Goal: Book appointment/travel/reservation

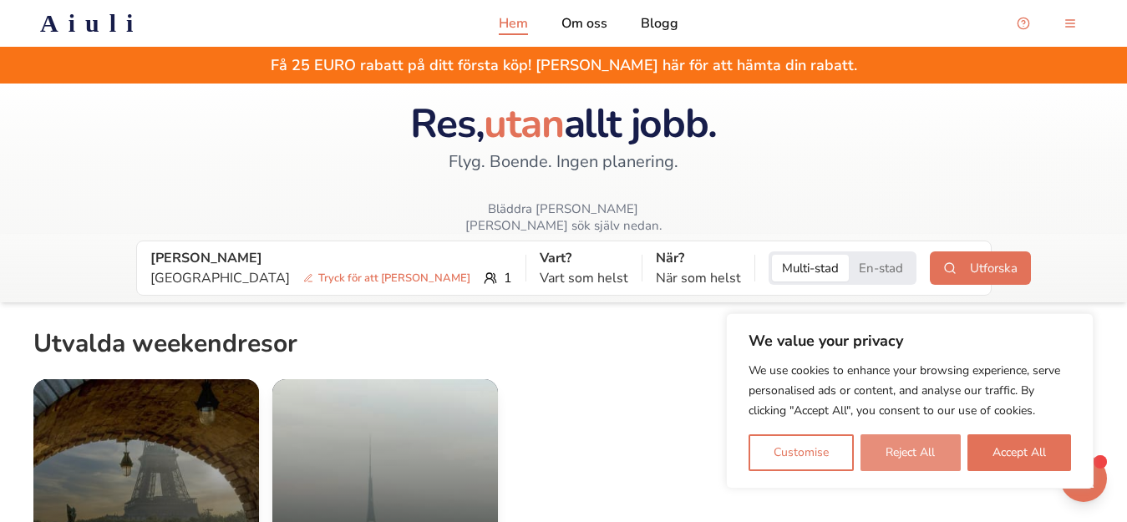
click at [914, 450] on button "Reject All" at bounding box center [909, 452] width 99 height 37
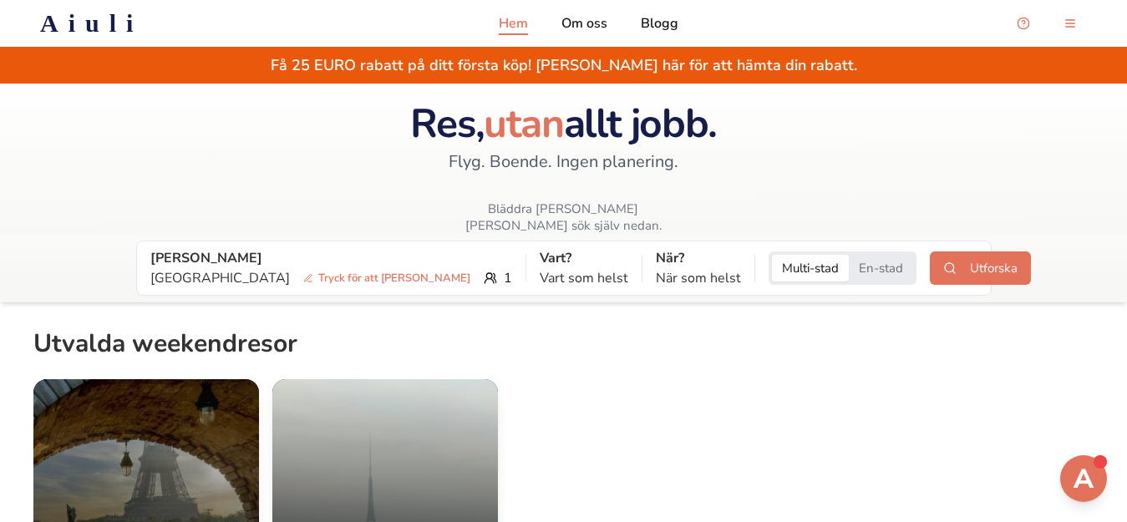
click at [578, 63] on div "Få 25 EURO rabatt på ditt första köp! [PERSON_NAME] här för att hämta din rabat…" at bounding box center [563, 65] width 1127 height 37
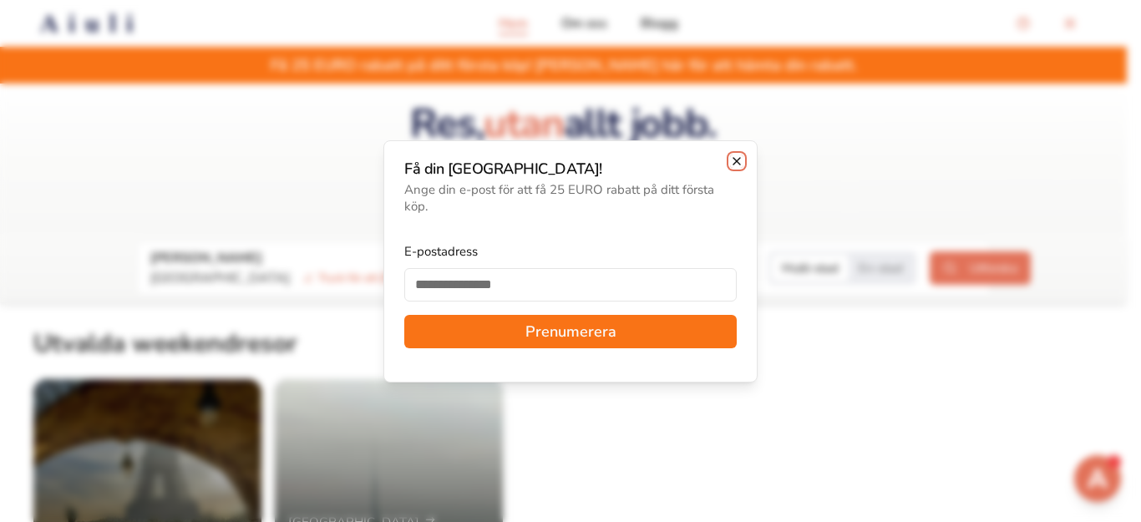
click at [735, 160] on icon "button" at bounding box center [736, 161] width 7 height 7
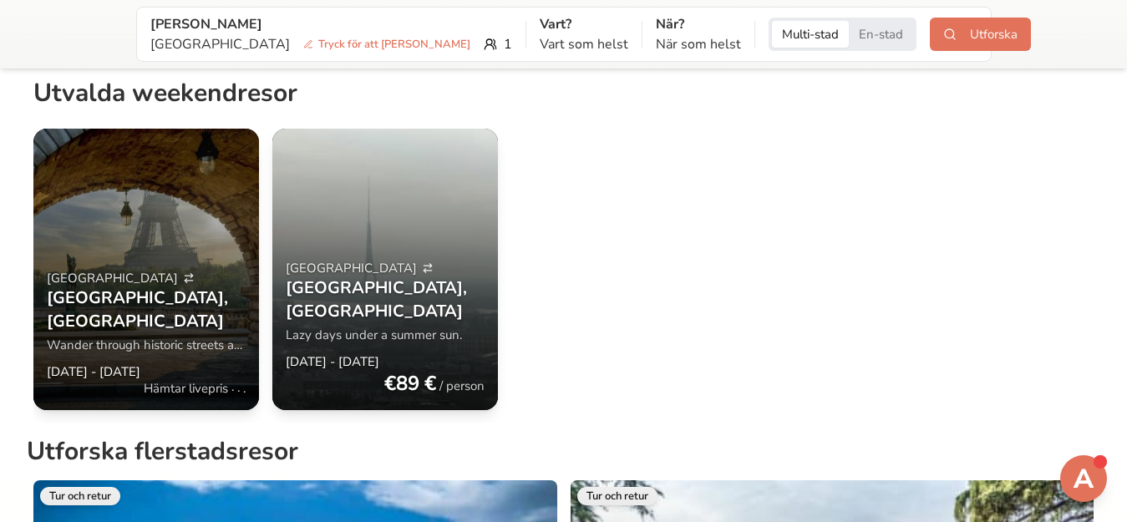
scroll to position [167, 0]
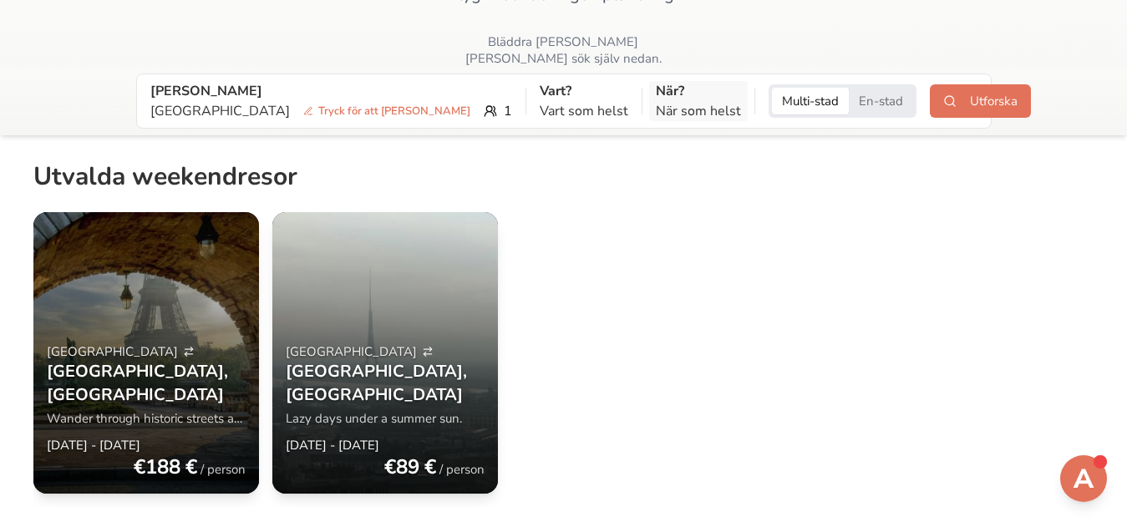
click at [656, 101] on p "När som helst" at bounding box center [698, 111] width 85 height 20
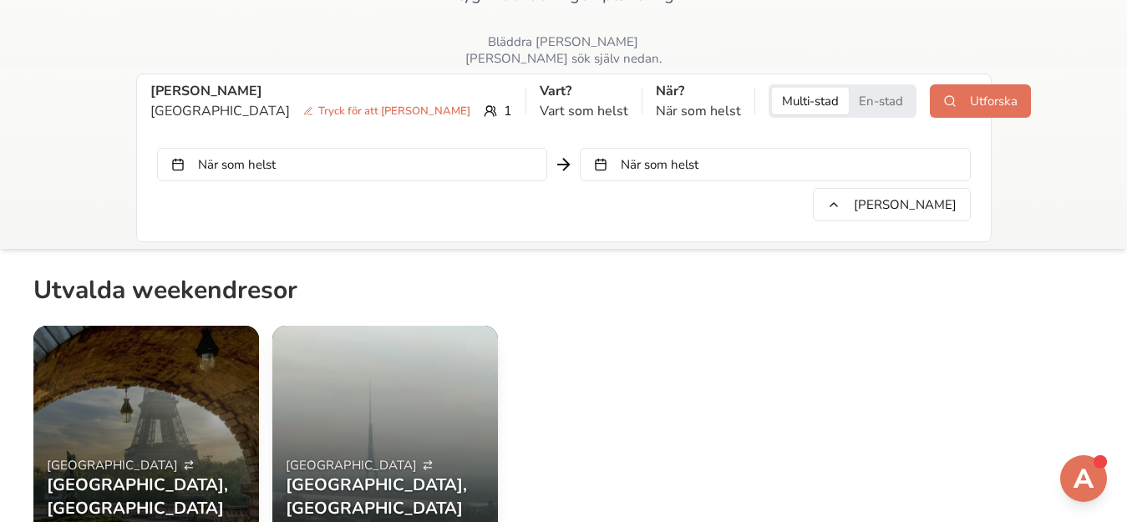
click at [486, 155] on button "När som helst" at bounding box center [352, 164] width 390 height 33
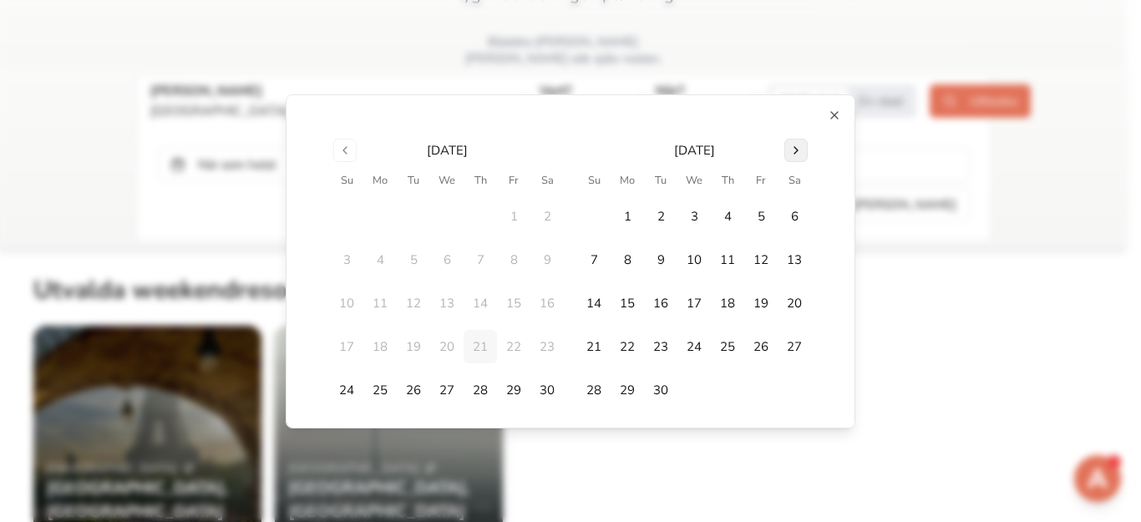
click at [787, 150] on button "Go to next month" at bounding box center [795, 150] width 23 height 23
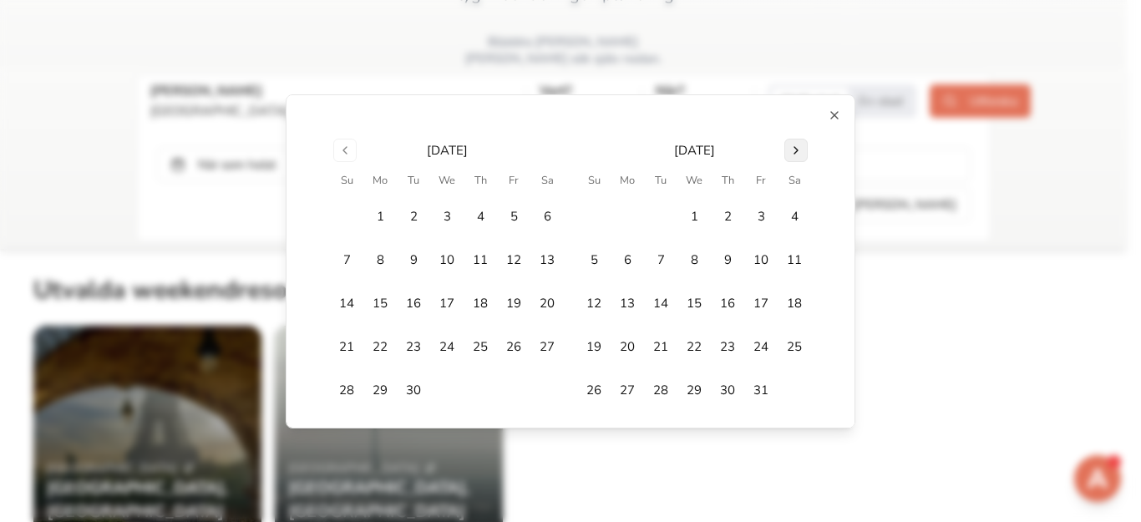
click at [787, 150] on button "Go to next month" at bounding box center [795, 150] width 23 height 23
click at [588, 259] on button "4" at bounding box center [593, 259] width 33 height 33
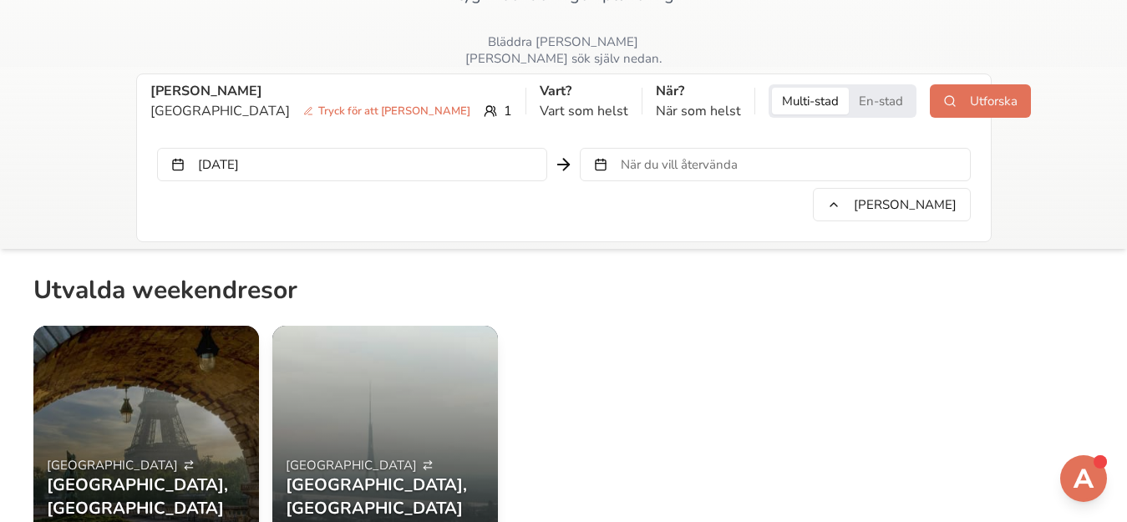
click at [647, 156] on span "När du vill återvända" at bounding box center [679, 164] width 117 height 17
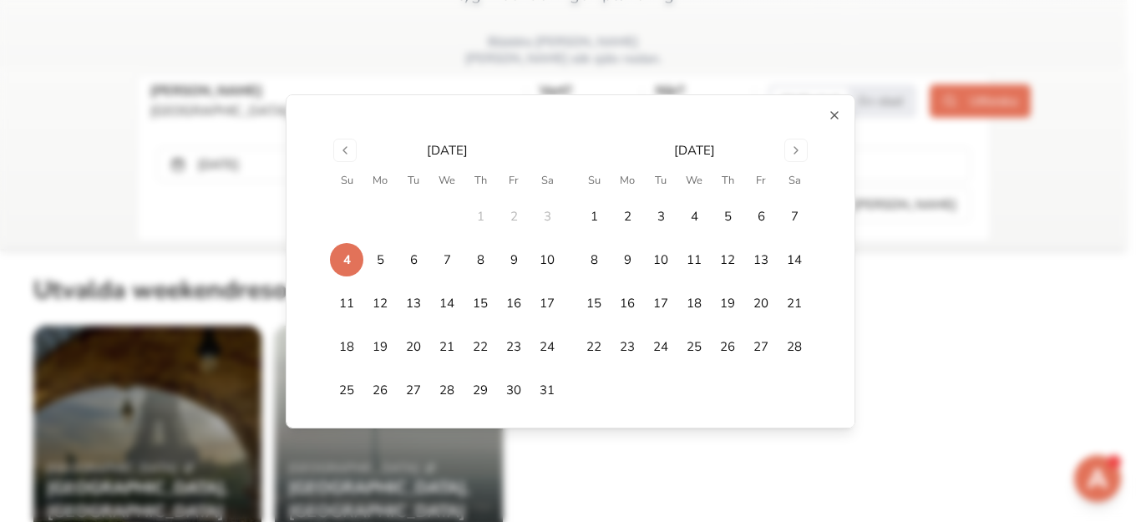
click at [819, 107] on div "[DATE] Su Mo Tu We Th Fr Sa 1 2 3 4 5 6 7 8 9 10 11 12 13 14 15 16 17 18 19 20 …" at bounding box center [571, 261] width 570 height 334
click at [831, 112] on icon "button" at bounding box center [834, 115] width 7 height 7
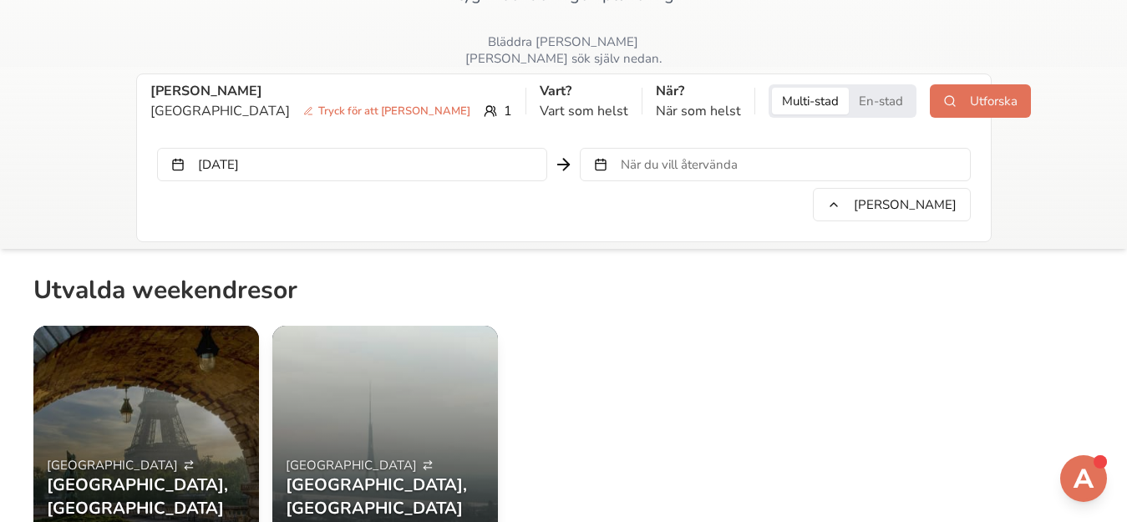
click at [702, 156] on span "När du vill återvända" at bounding box center [679, 164] width 117 height 17
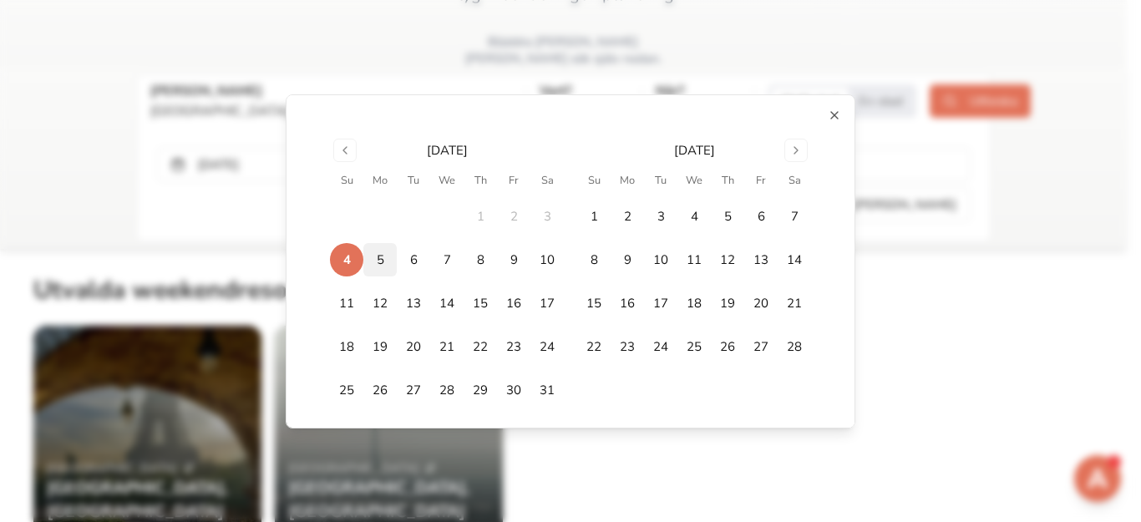
click at [366, 261] on button "5" at bounding box center [379, 259] width 33 height 33
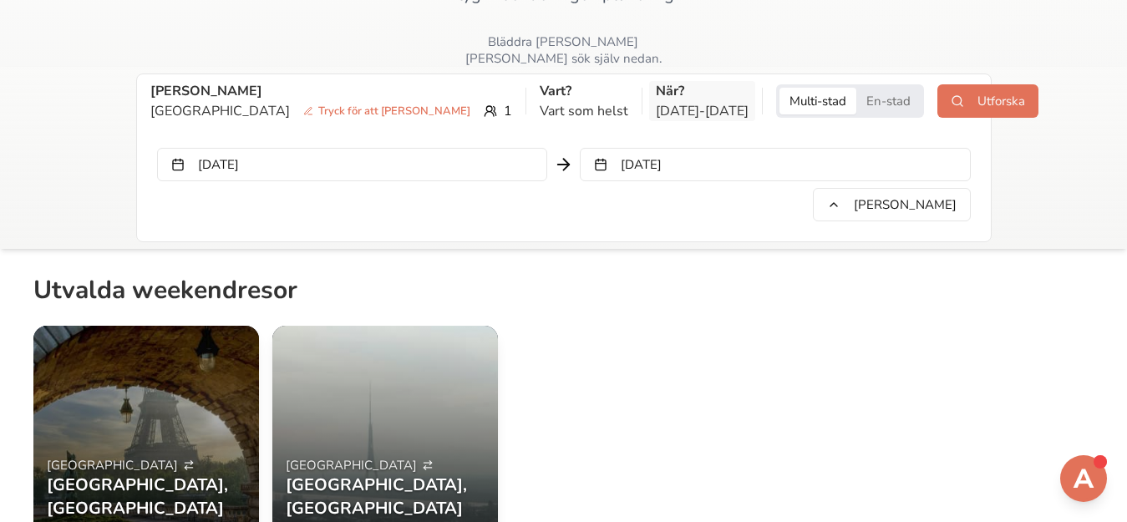
click at [656, 81] on p "När?" at bounding box center [702, 91] width 93 height 20
click at [589, 121] on div "[DATE] [DATE] [PERSON_NAME]" at bounding box center [564, 178] width 840 height 114
click at [656, 101] on p "[DATE] - [DATE]" at bounding box center [702, 111] width 93 height 20
click at [389, 159] on button "[DATE]" at bounding box center [352, 164] width 390 height 33
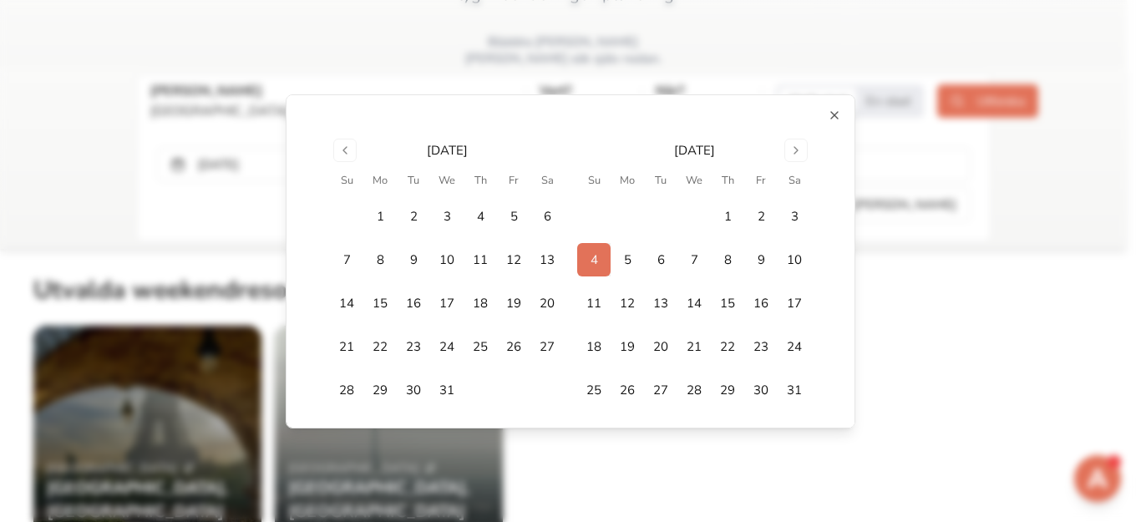
click at [586, 256] on button "4" at bounding box center [593, 259] width 33 height 33
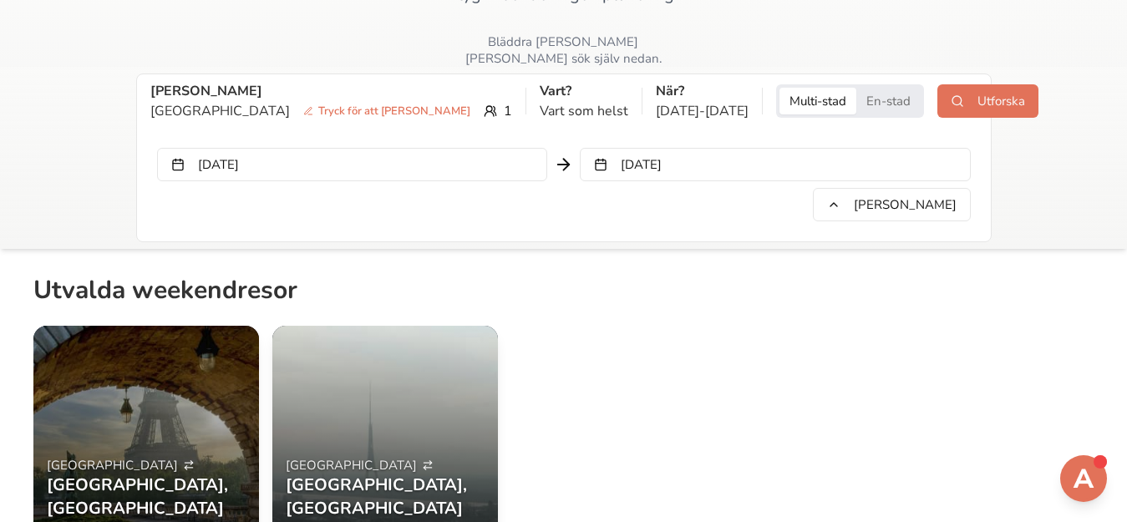
click at [662, 148] on button "[DATE]" at bounding box center [775, 164] width 390 height 33
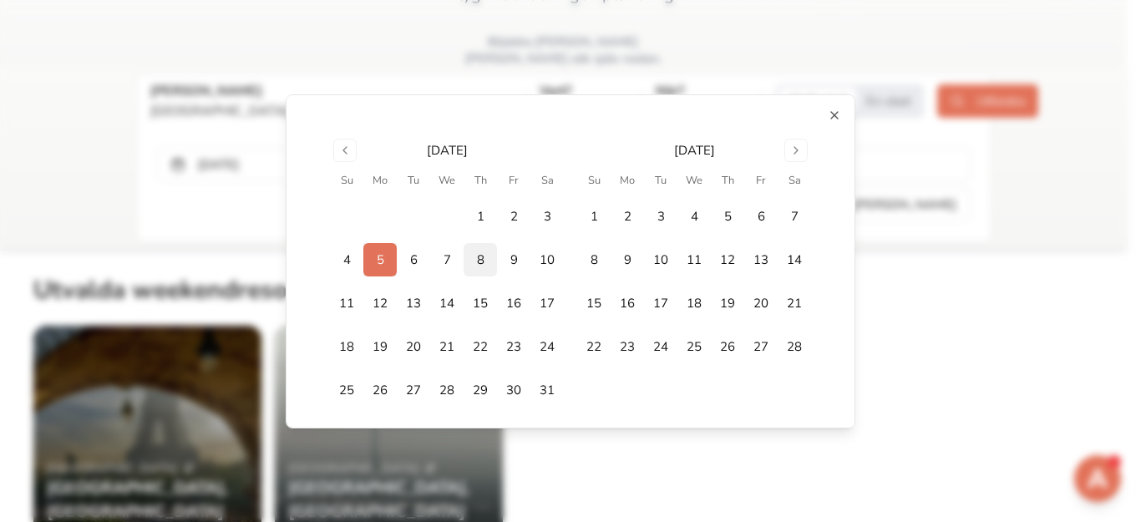
click at [477, 256] on button "8" at bounding box center [480, 259] width 33 height 33
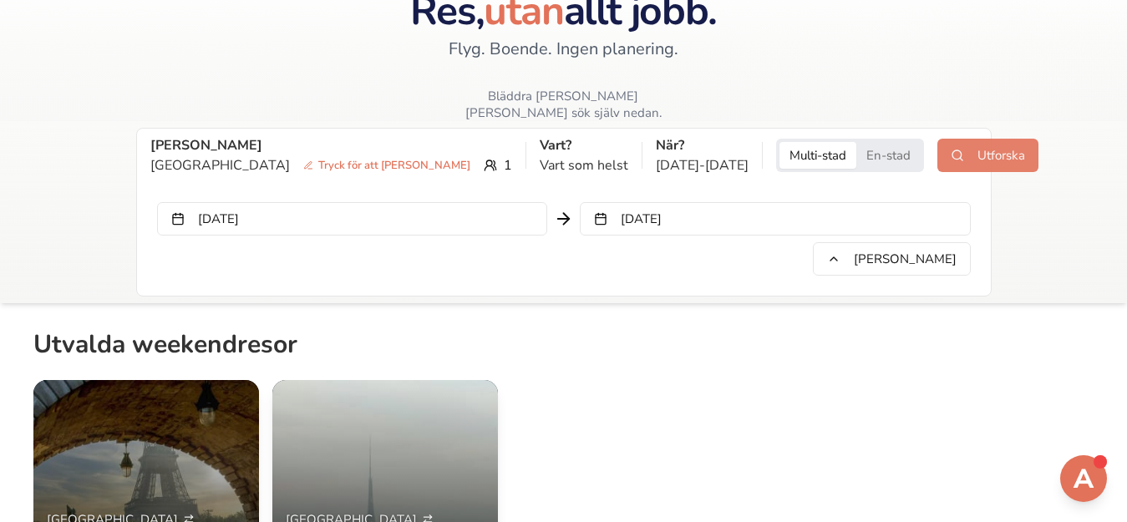
scroll to position [84, 0]
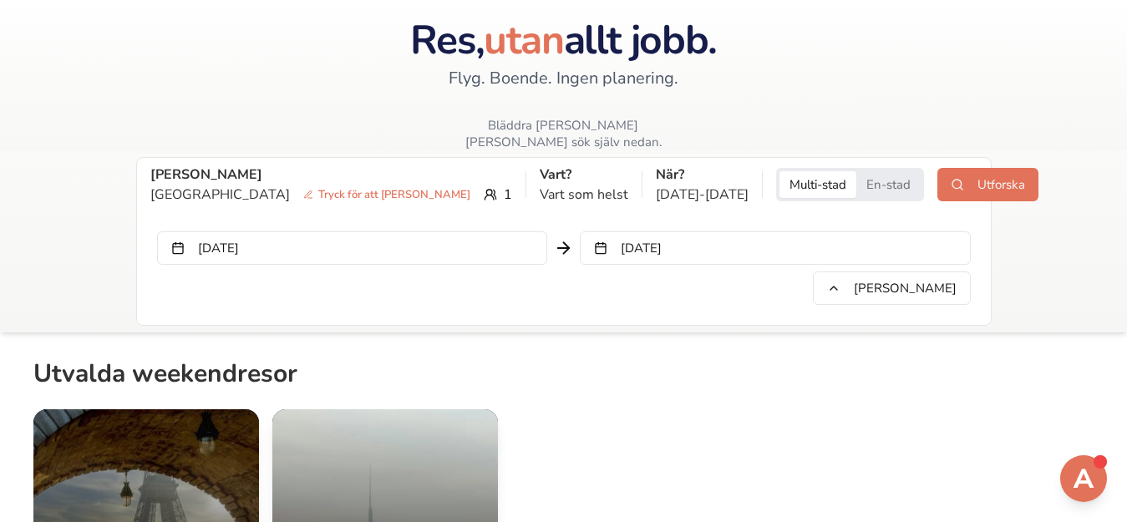
click at [856, 171] on button "En-stad" at bounding box center [888, 184] width 64 height 27
click at [937, 168] on button "Utforska" at bounding box center [987, 184] width 101 height 33
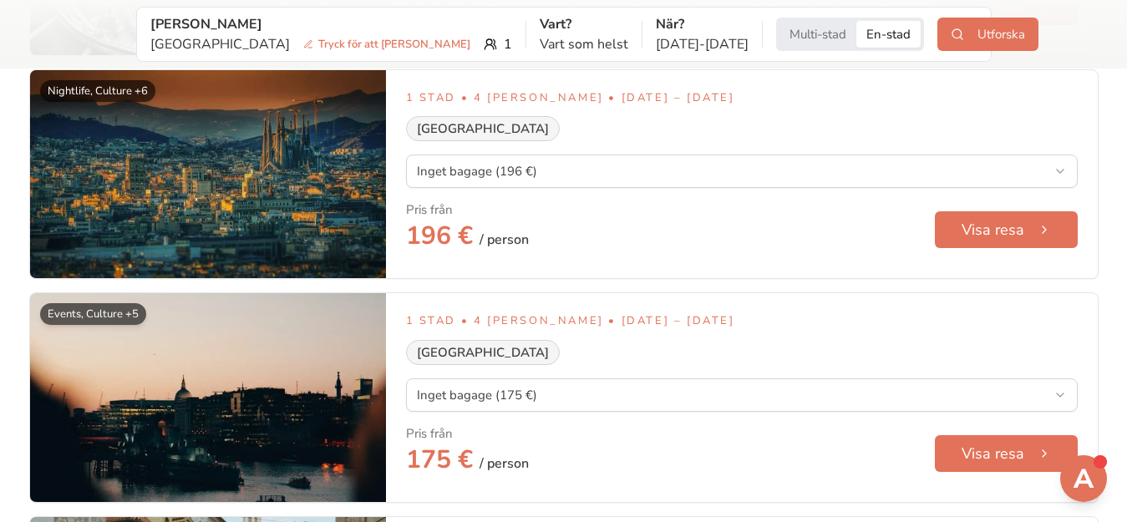
scroll to position [1294, 0]
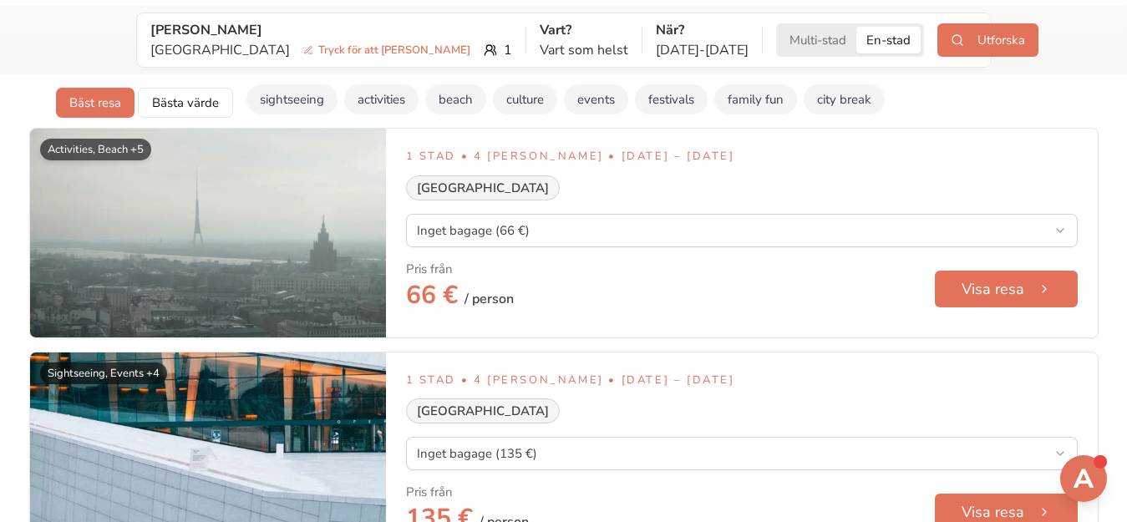
scroll to position [0, 0]
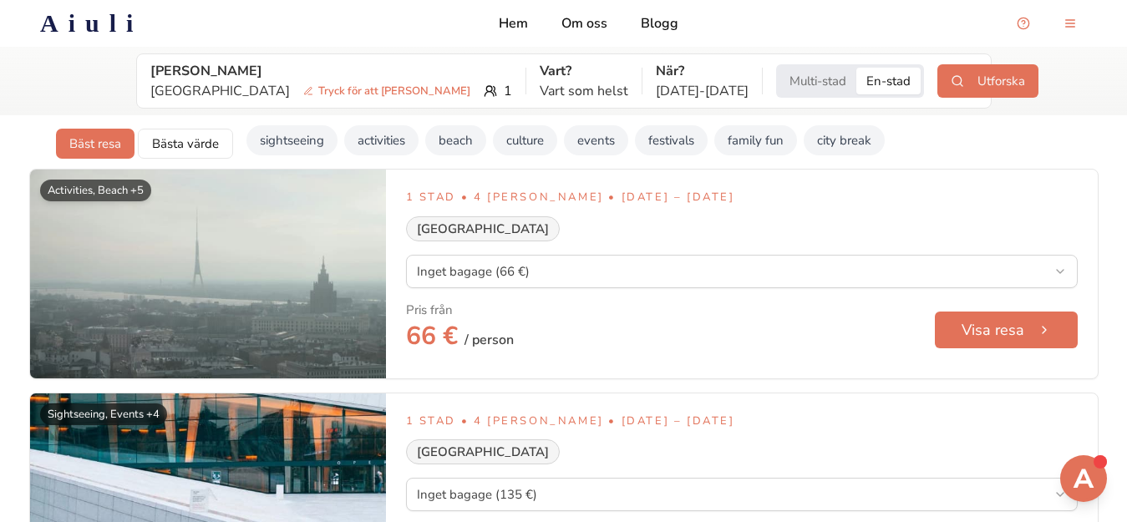
click at [70, 18] on h2 "Aiuli" at bounding box center [91, 23] width 103 height 30
